Goal: Task Accomplishment & Management: Use online tool/utility

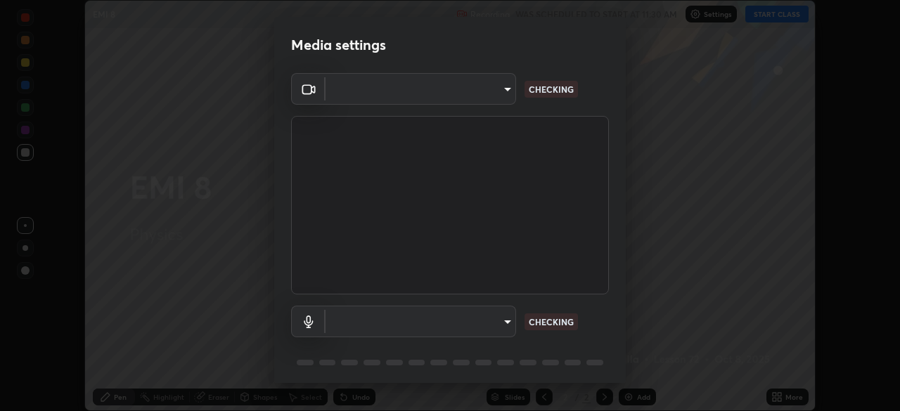
scroll to position [50, 0]
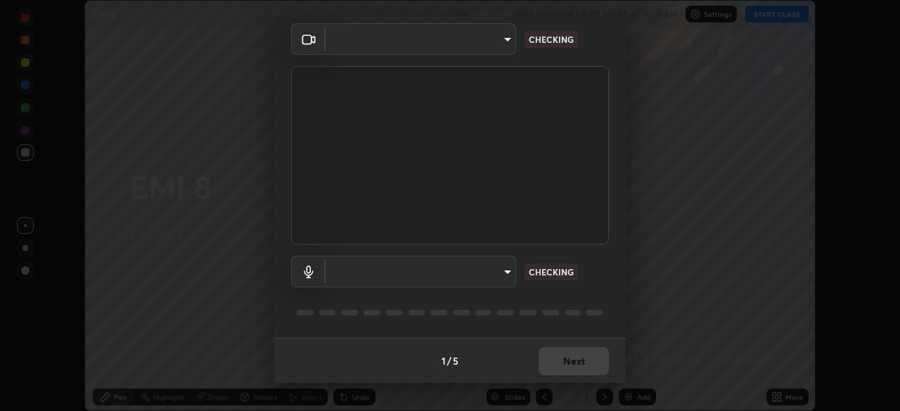
type input "85d16ec95aa84cac57c58139e5cfc4bfb0706547449b22b2f8fda69051d4463f"
click at [496, 273] on body "Erase all EMI 8 Recording WAS SCHEDULED TO START AT 11:30 AM Settings START CLA…" at bounding box center [450, 205] width 900 height 411
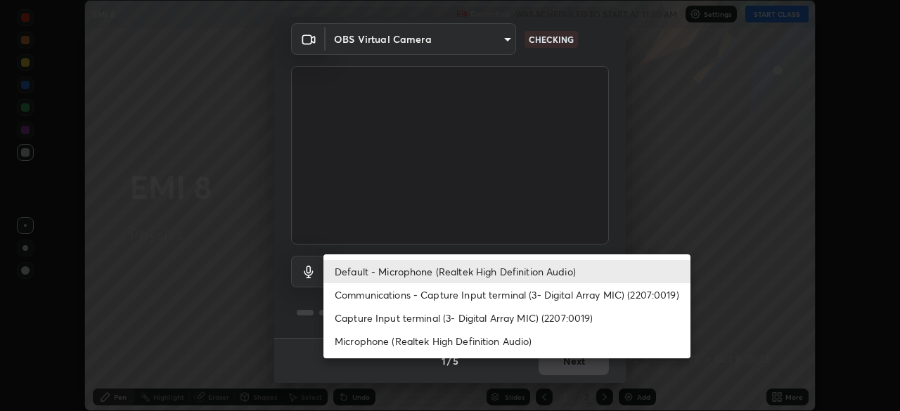
click at [498, 294] on li "Communications - Capture Input terminal (3- Digital Array MIC) (2207:0019)" at bounding box center [506, 294] width 367 height 23
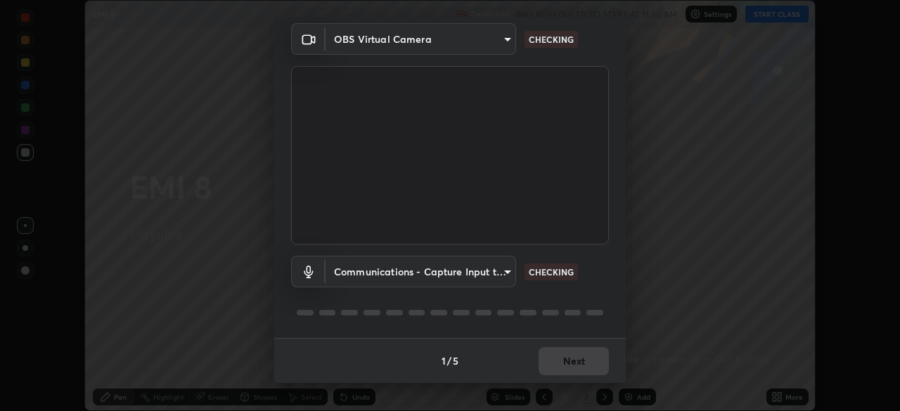
click at [500, 278] on body "Erase all EMI 8 Recording WAS SCHEDULED TO START AT 11:30 AM Settings START CLA…" at bounding box center [450, 205] width 900 height 411
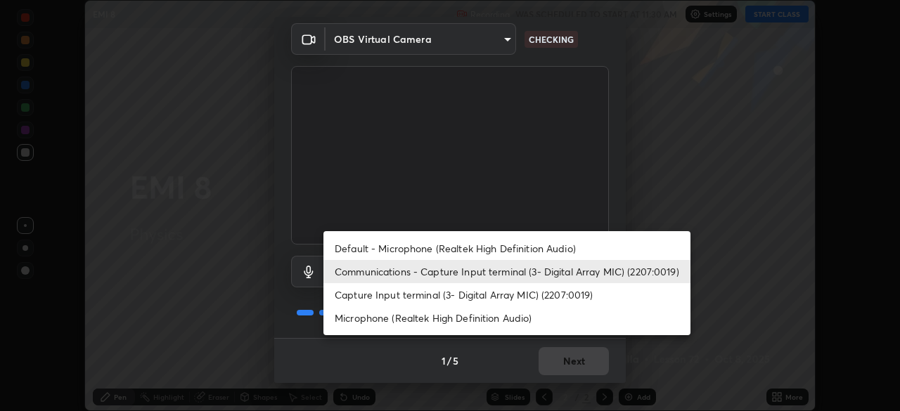
click at [498, 248] on li "Default - Microphone (Realtek High Definition Audio)" at bounding box center [506, 248] width 367 height 23
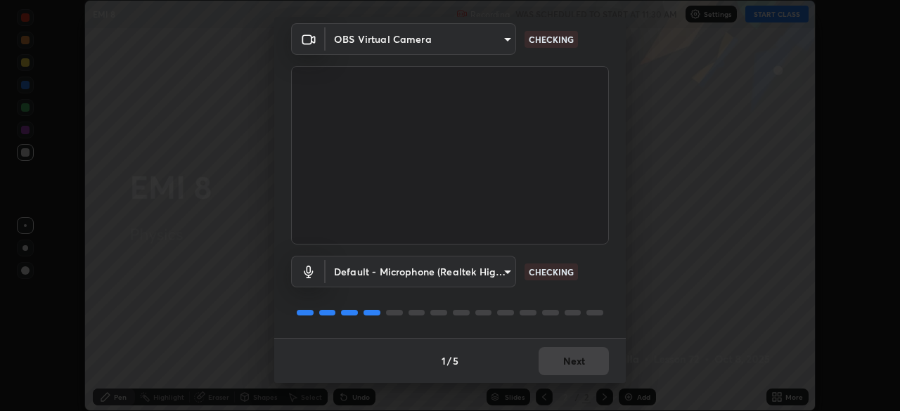
type input "default"
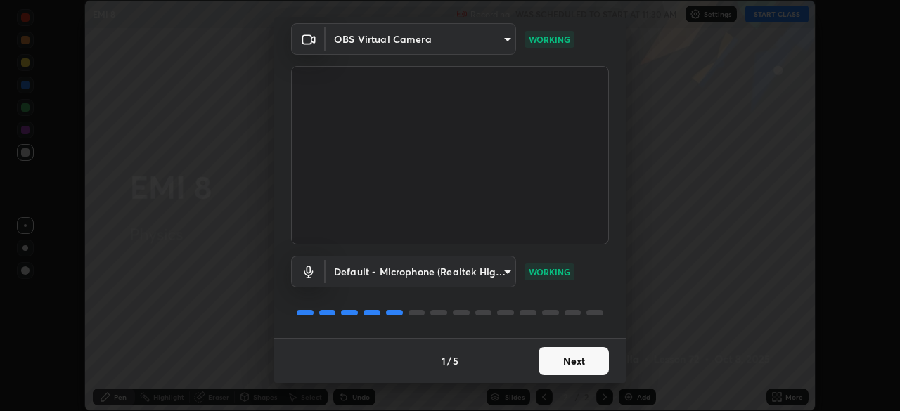
click at [559, 360] on button "Next" at bounding box center [573, 361] width 70 height 28
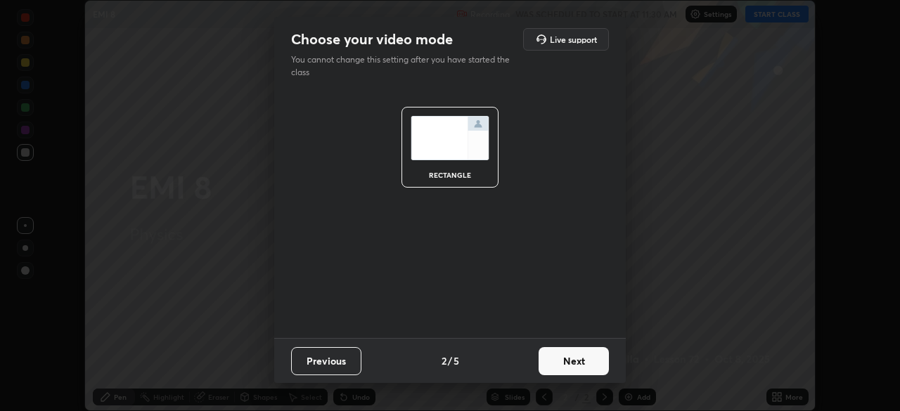
scroll to position [0, 0]
click at [562, 361] on button "Next" at bounding box center [573, 361] width 70 height 28
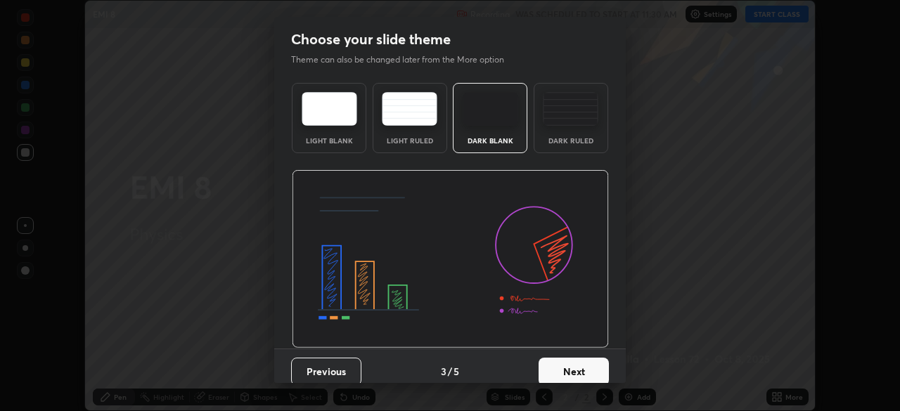
click at [564, 363] on button "Next" at bounding box center [573, 372] width 70 height 28
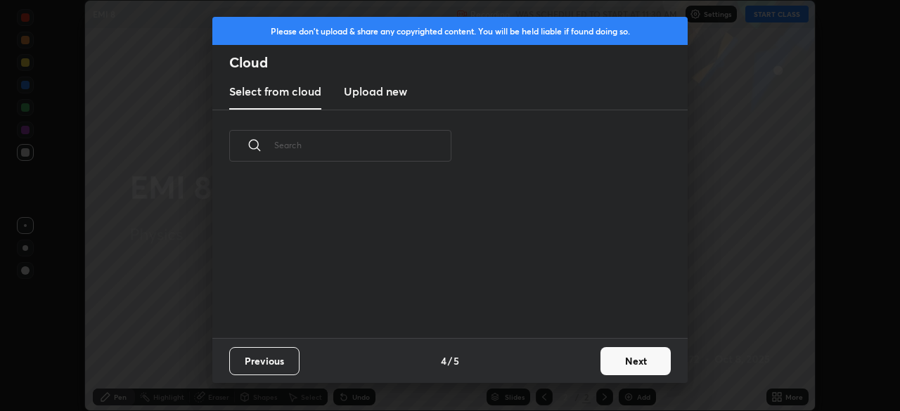
click at [603, 361] on button "Next" at bounding box center [635, 361] width 70 height 28
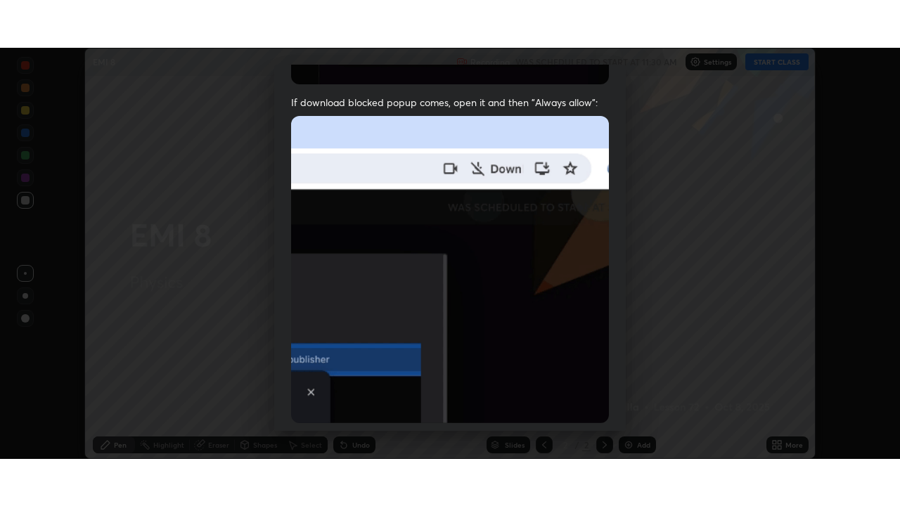
scroll to position [337, 0]
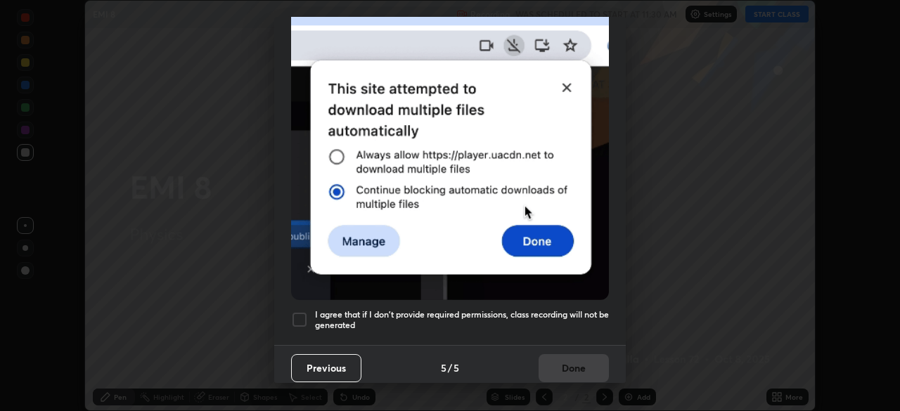
click at [569, 313] on h5 "I agree that if I don't provide required permissions, class recording will not …" at bounding box center [462, 320] width 294 height 22
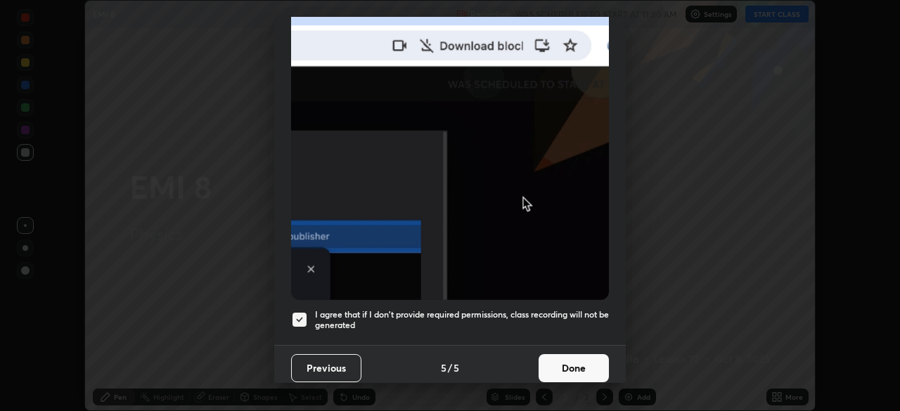
click at [578, 364] on button "Done" at bounding box center [573, 368] width 70 height 28
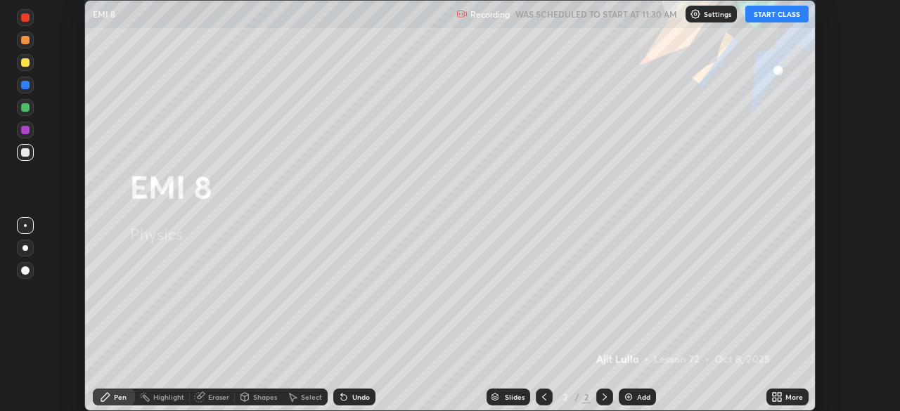
click at [757, 11] on button "START CLASS" at bounding box center [776, 14] width 63 height 17
click at [779, 394] on icon at bounding box center [779, 395] width 4 height 4
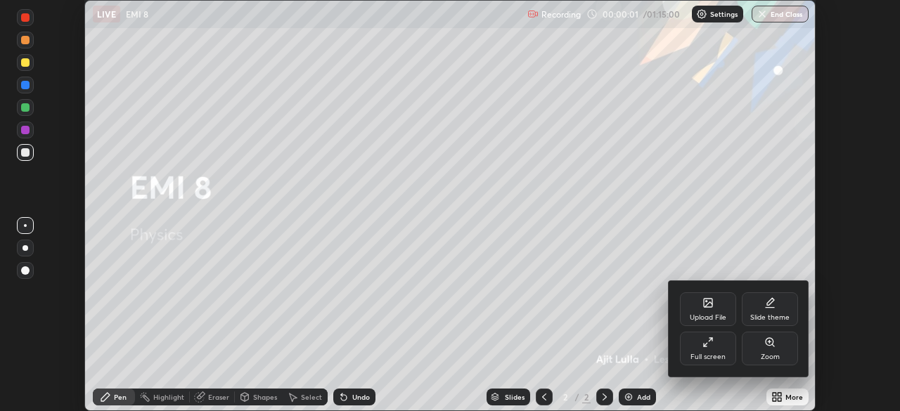
click at [728, 354] on div "Full screen" at bounding box center [708, 349] width 56 height 34
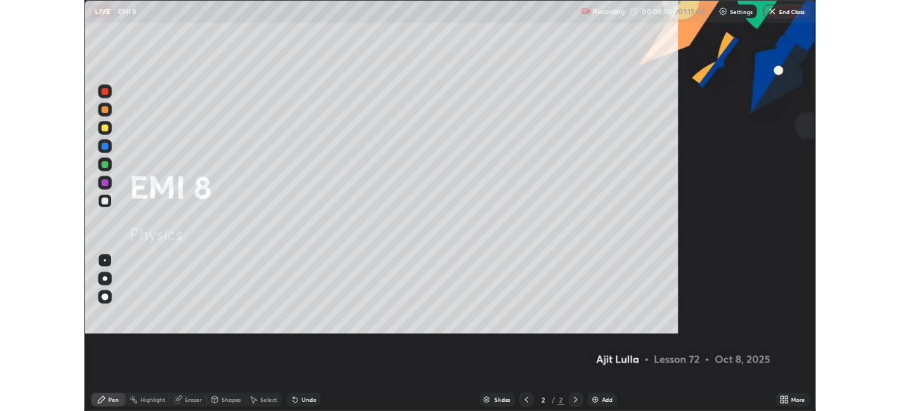
scroll to position [506, 900]
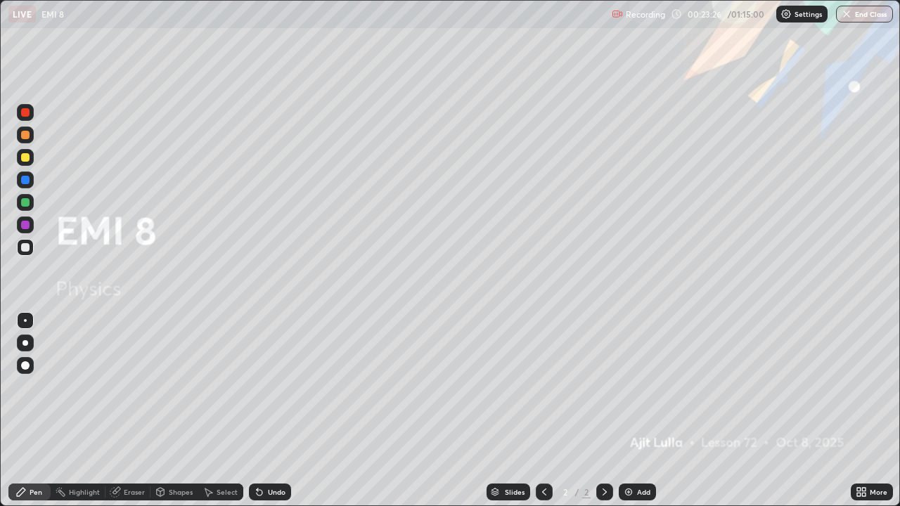
click at [858, 410] on icon at bounding box center [859, 490] width 4 height 4
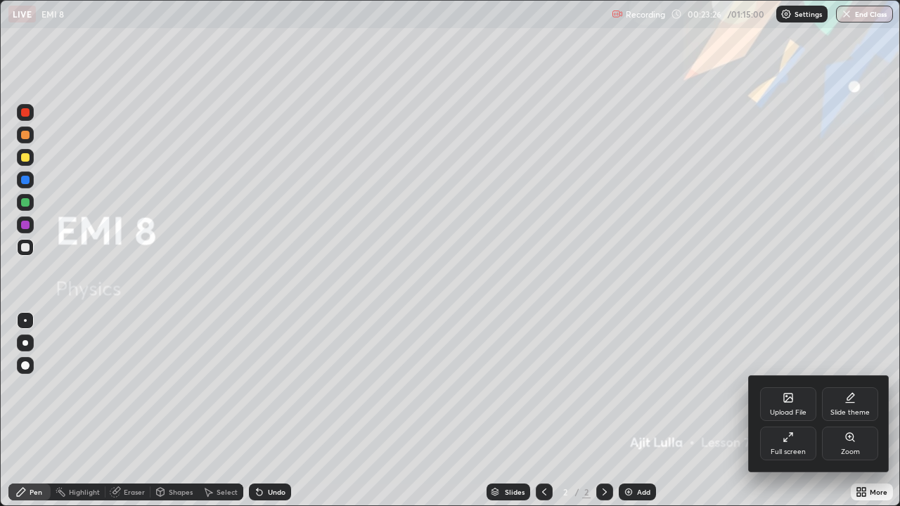
click at [794, 410] on div "Full screen" at bounding box center [788, 444] width 56 height 34
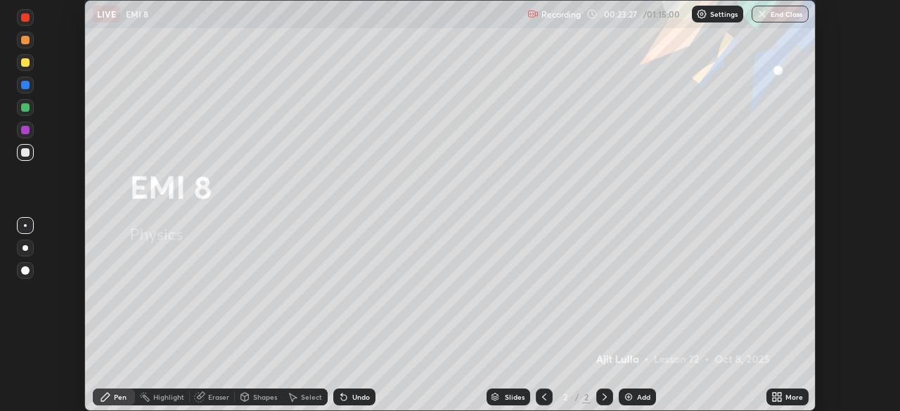
scroll to position [69867, 69379]
